Goal: Navigation & Orientation: Find specific page/section

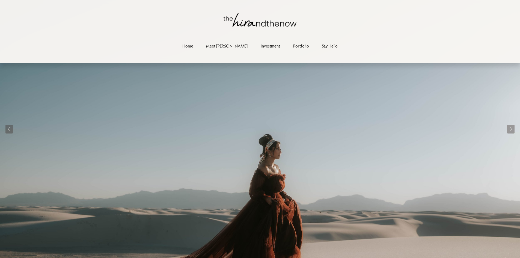
click at [293, 45] on link "Portfolio" at bounding box center [301, 45] width 16 height 7
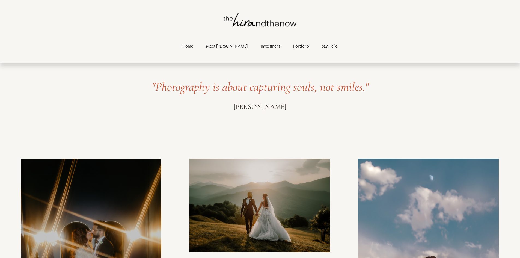
click at [387, 32] on div "Home Meet Hira Investment Portfolio Say Hello" at bounding box center [260, 31] width 479 height 37
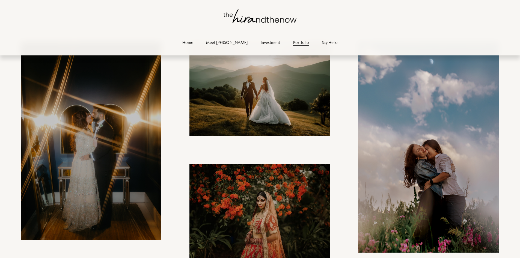
scroll to position [246, 0]
